Goal: Navigation & Orientation: Find specific page/section

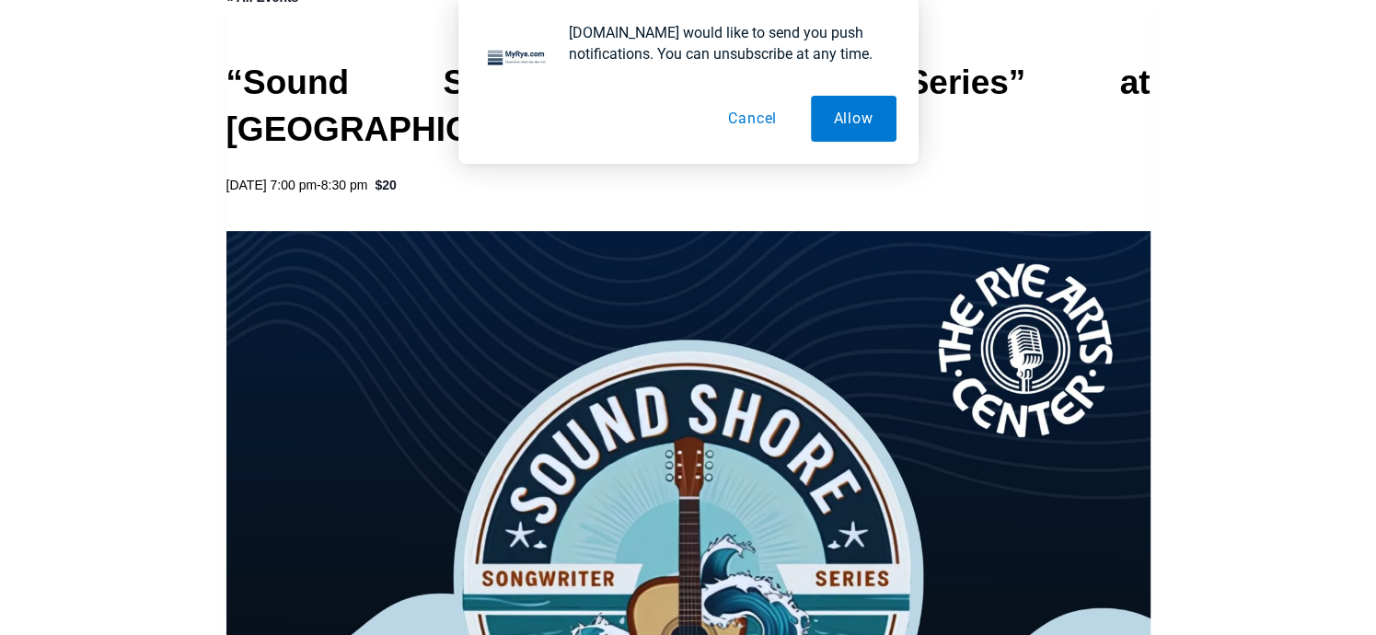
scroll to position [754, 0]
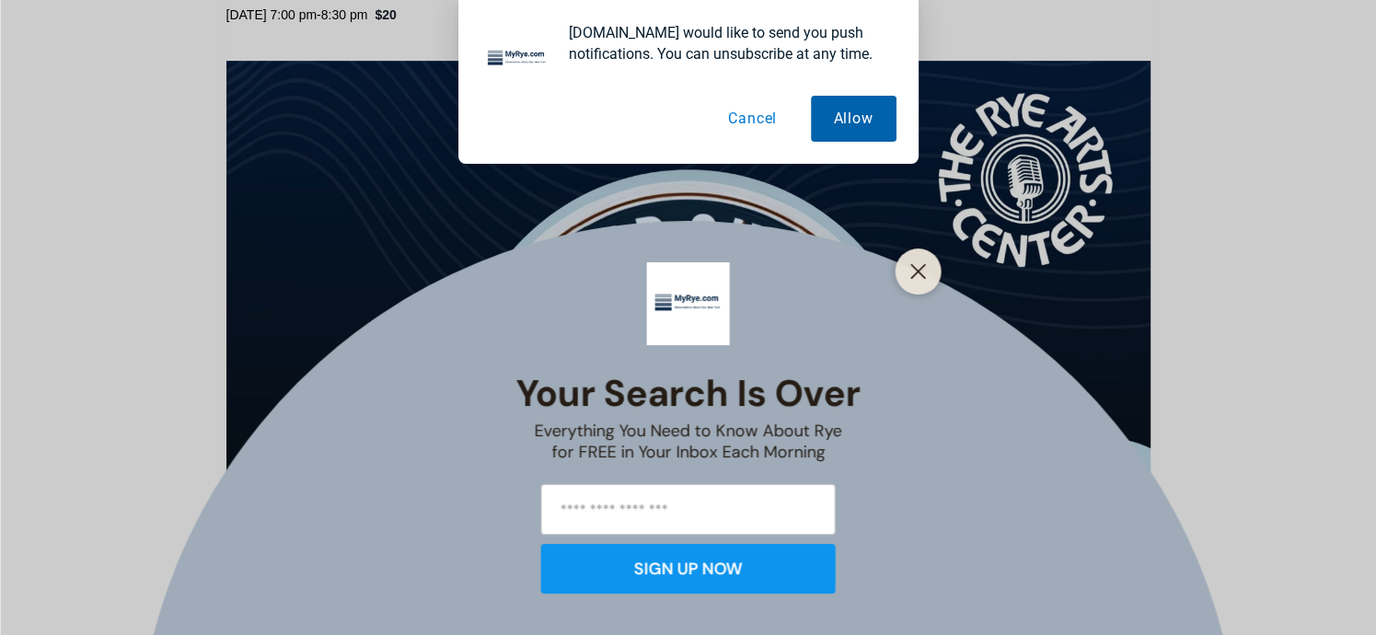
click at [847, 112] on button "Allow" at bounding box center [854, 119] width 86 height 46
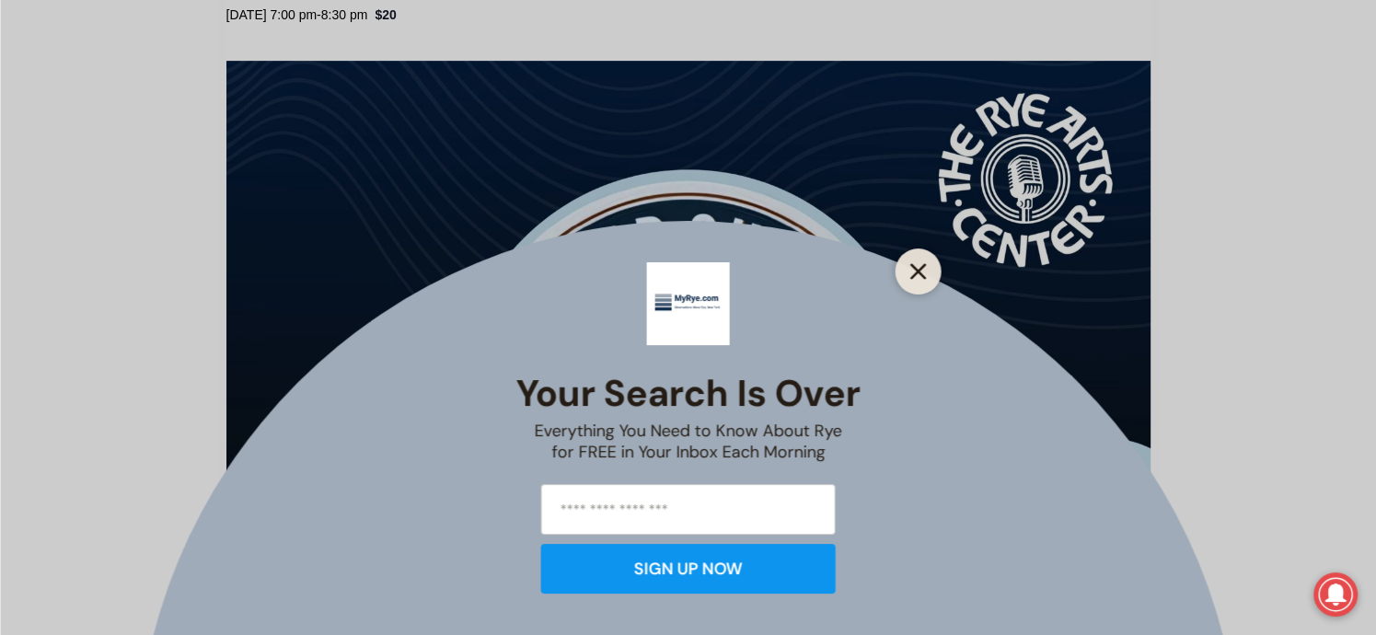
click at [929, 268] on button "Close" at bounding box center [919, 272] width 26 height 26
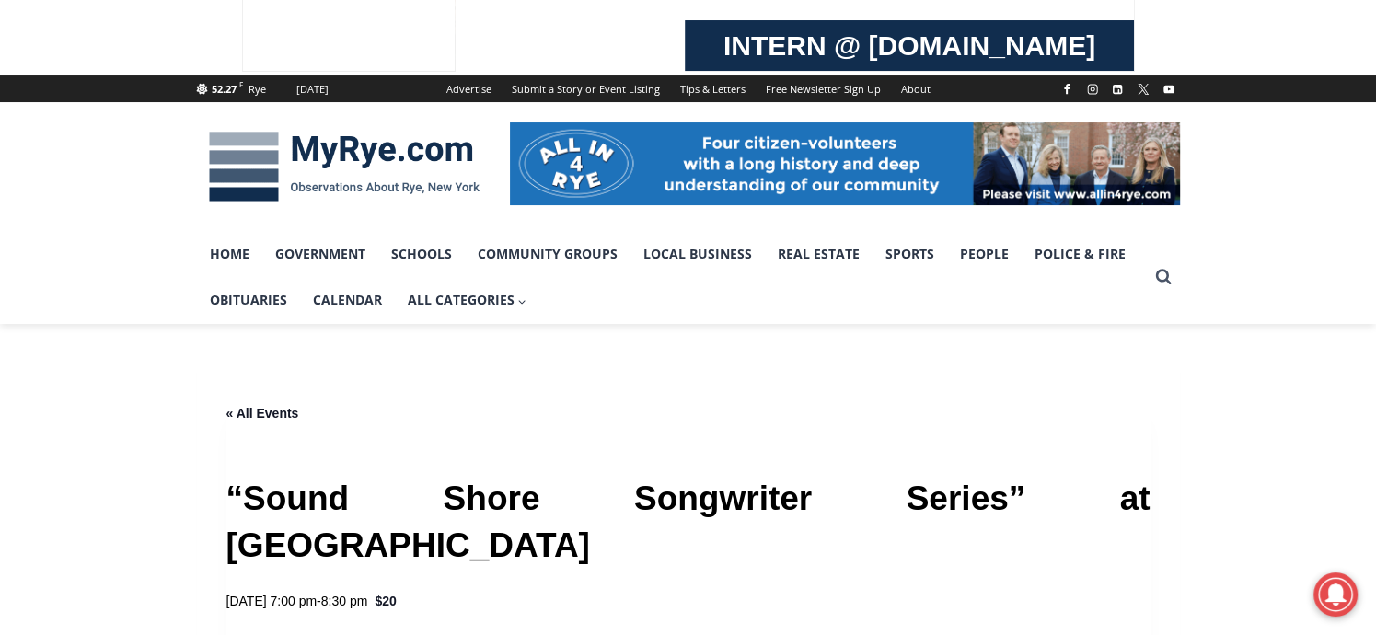
scroll to position [0, 0]
